Goal: Information Seeking & Learning: Learn about a topic

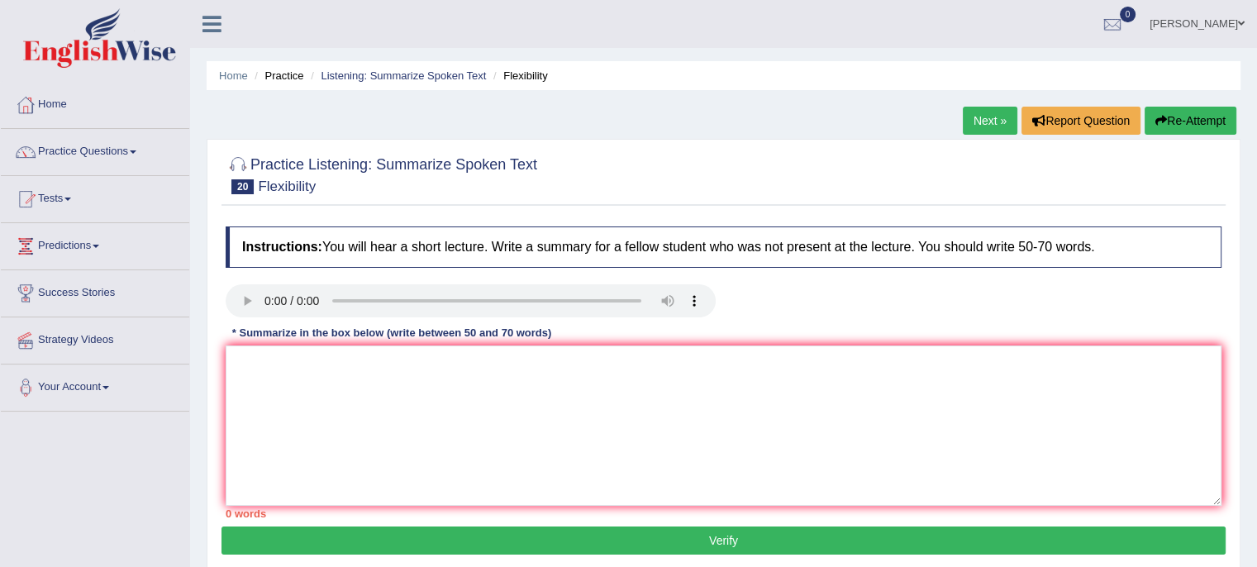
click at [79, 159] on link "Practice Questions" at bounding box center [95, 149] width 188 height 41
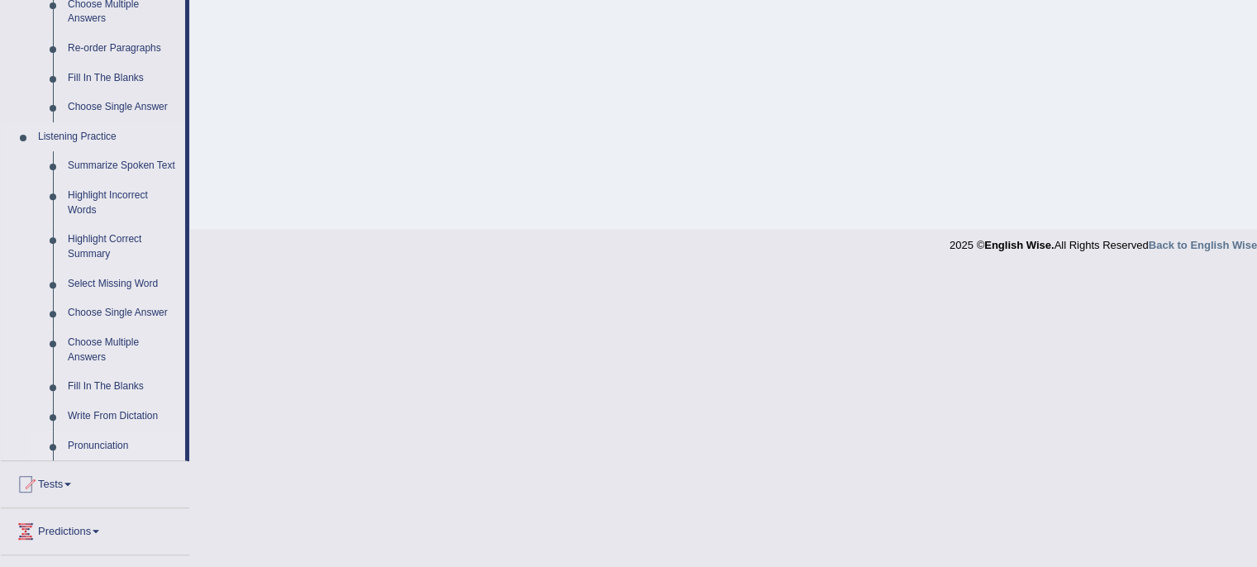
click at [79, 441] on link "Pronunciation" at bounding box center [122, 447] width 125 height 30
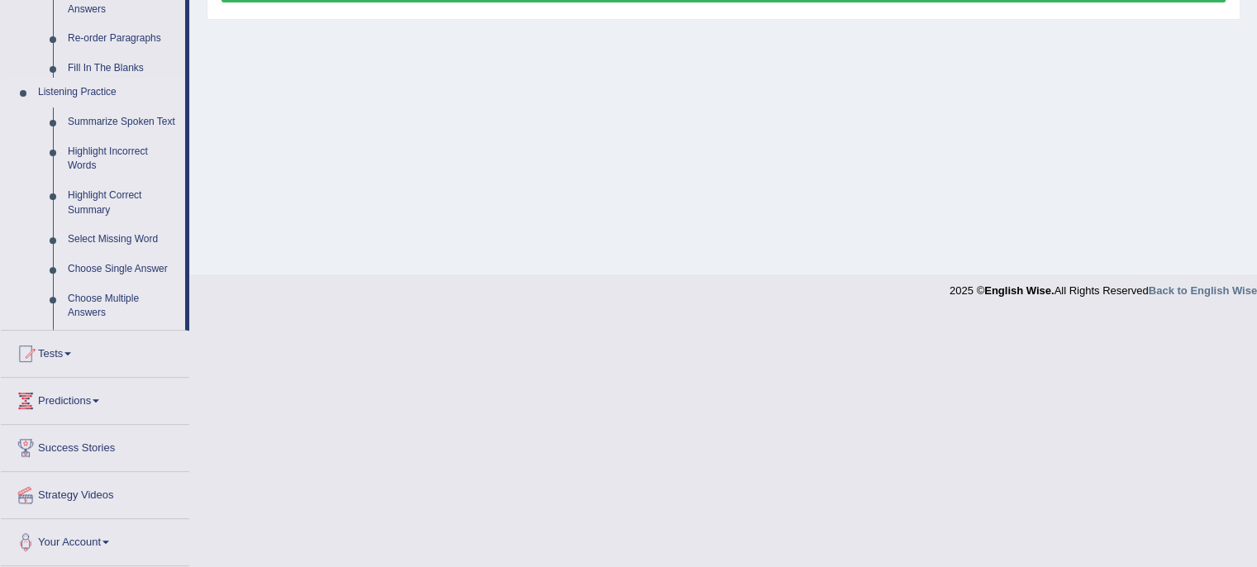
scroll to position [389, 0]
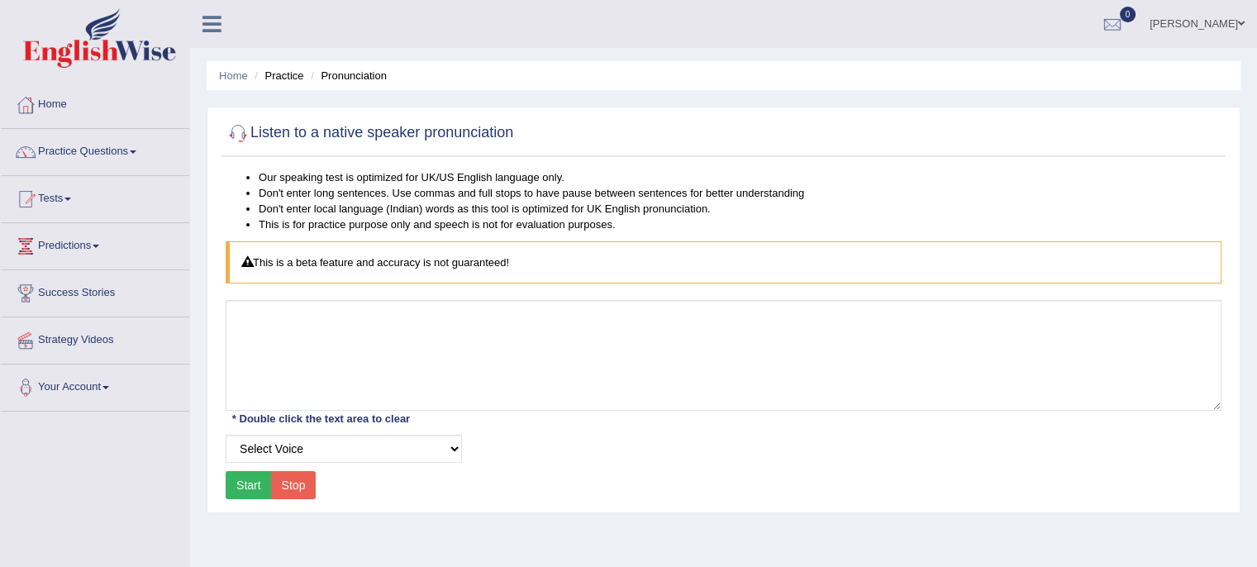
click at [95, 147] on link "Practice Questions" at bounding box center [95, 149] width 188 height 41
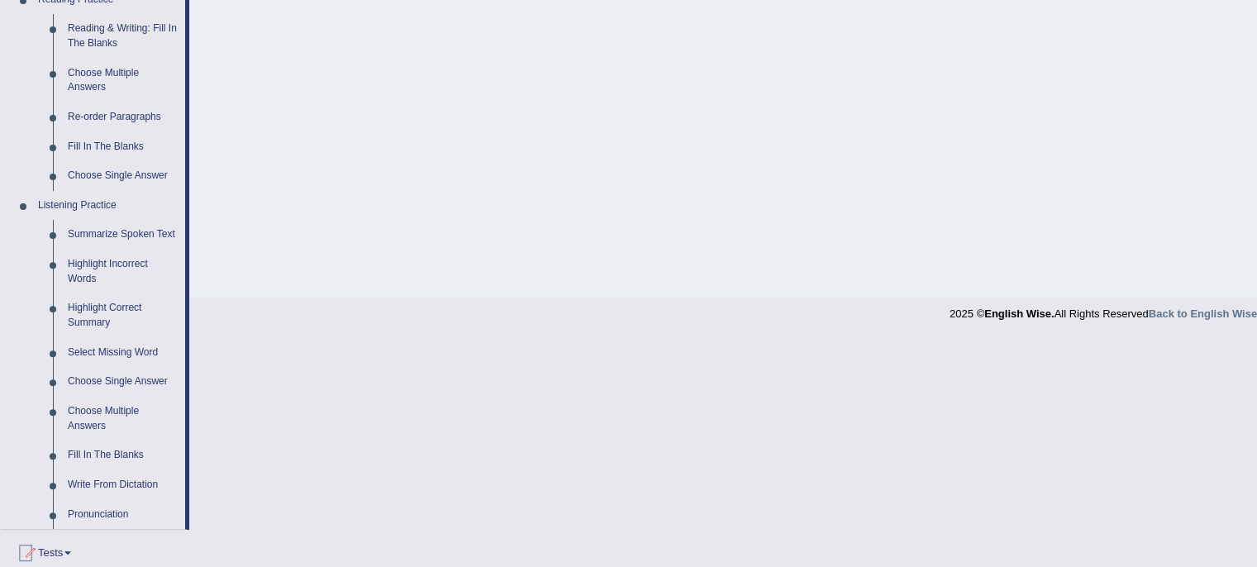
scroll to position [536, 0]
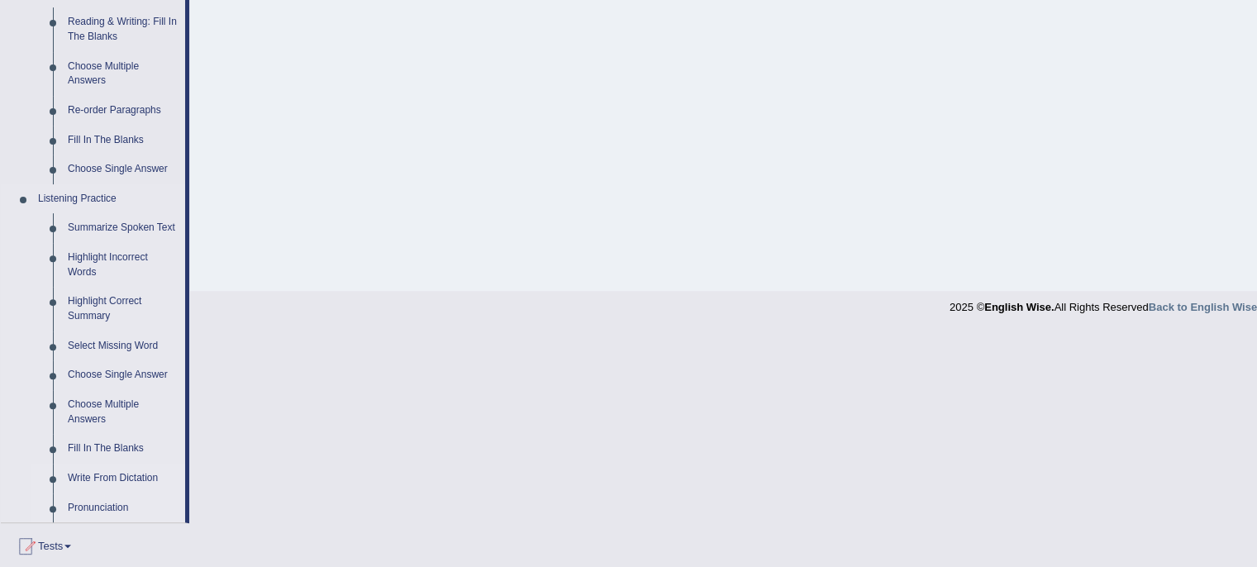
click at [96, 482] on link "Write From Dictation" at bounding box center [122, 479] width 125 height 30
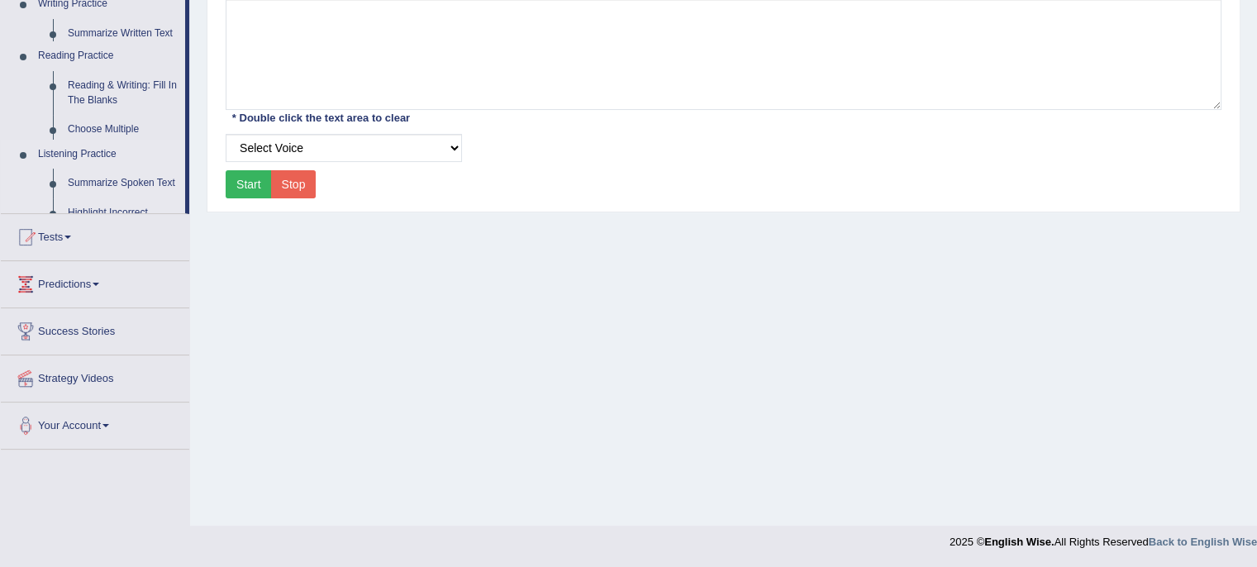
scroll to position [301, 0]
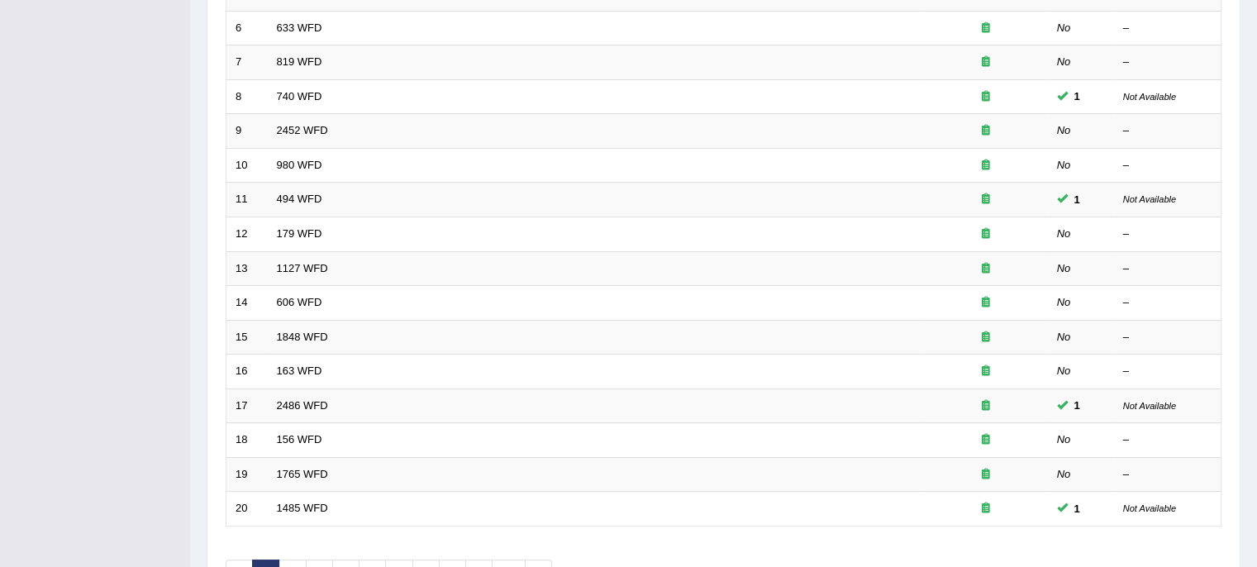
scroll to position [522, 0]
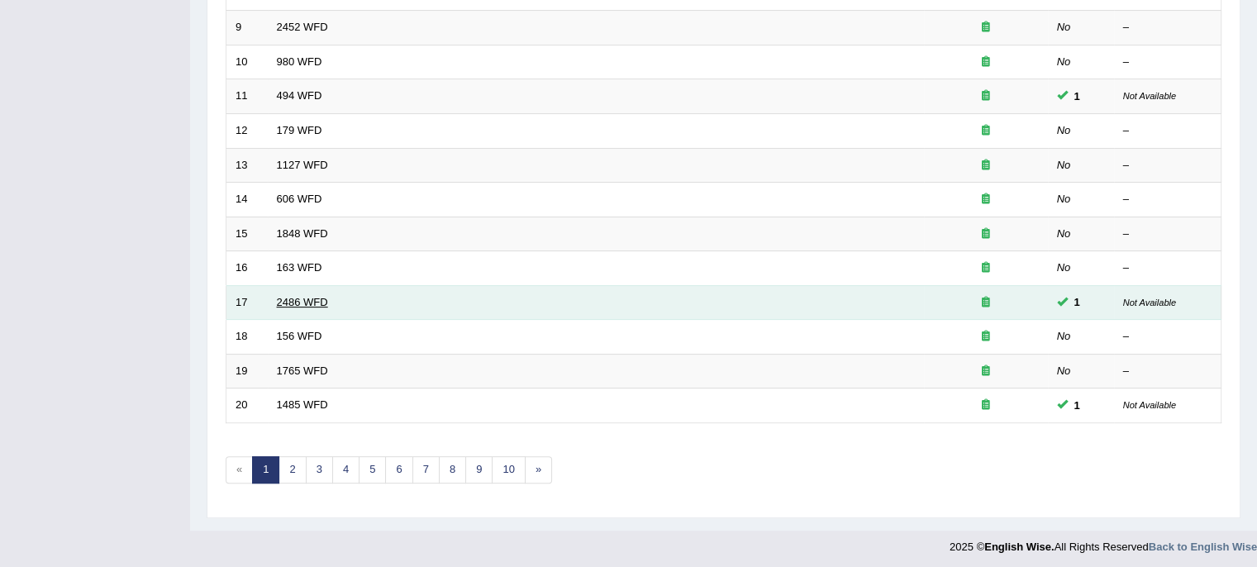
click at [306, 302] on link "2486 WFD" at bounding box center [302, 302] width 51 height 12
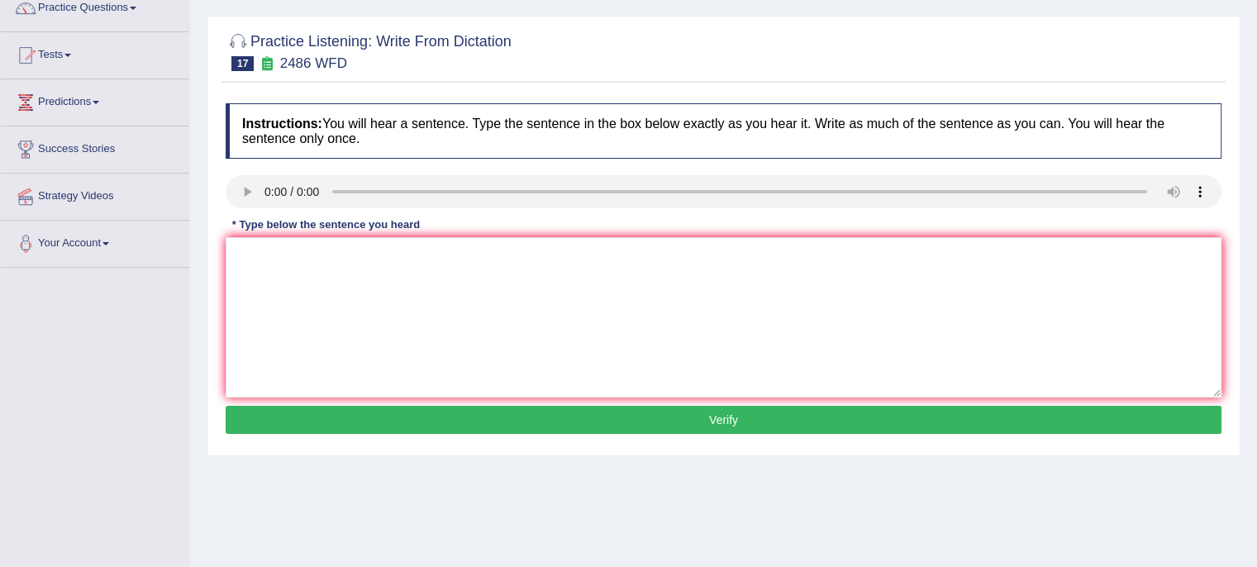
scroll to position [301, 0]
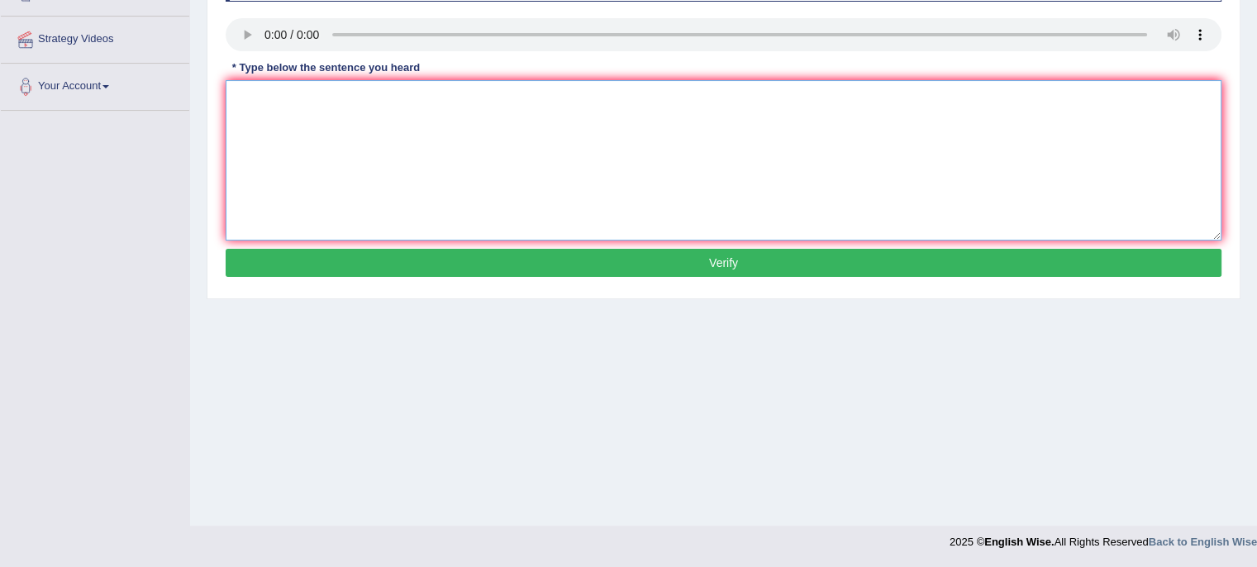
click at [239, 91] on textarea at bounding box center [724, 160] width 996 height 160
type textarea "i"
type textarea "It is quit clear that fcaeal expreshioul is"
click at [655, 259] on button "Verify" at bounding box center [724, 263] width 996 height 28
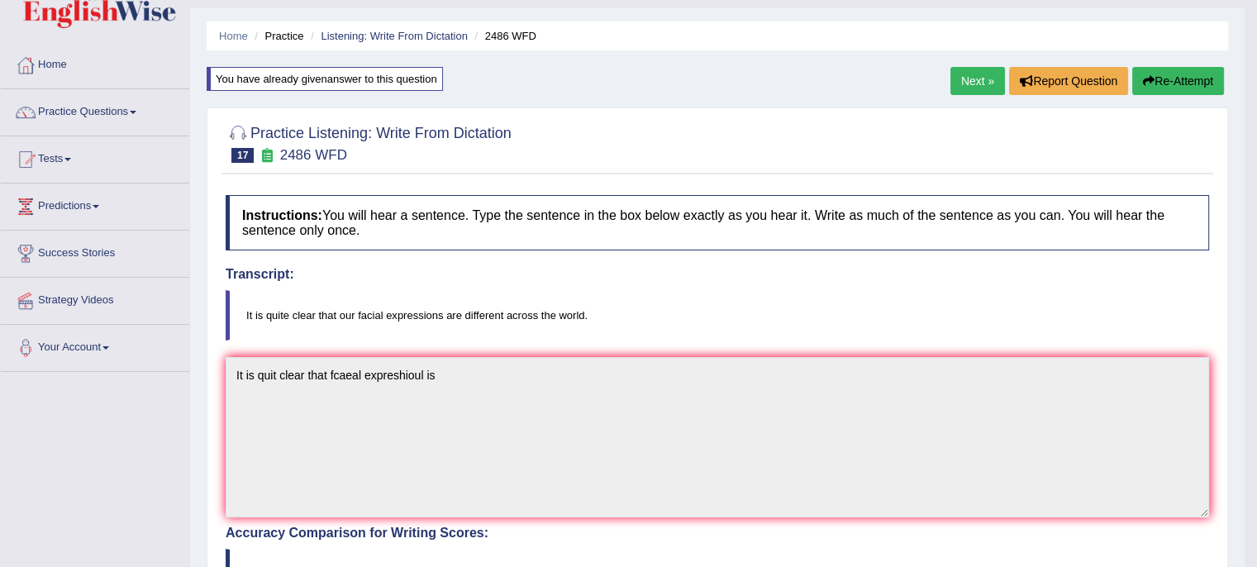
scroll to position [0, 0]
